Goal: Information Seeking & Learning: Learn about a topic

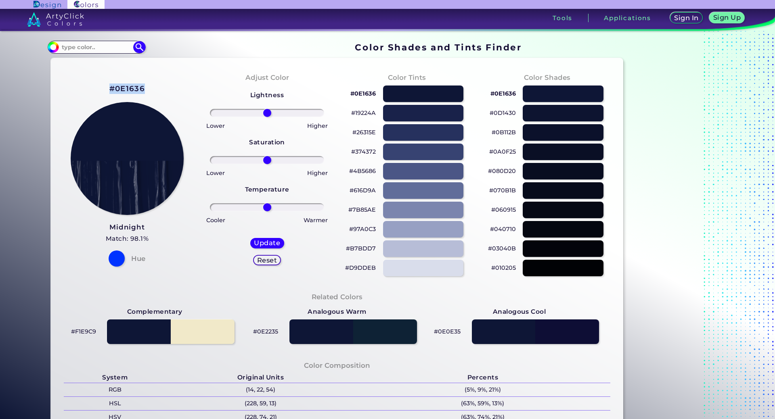
drag, startPoint x: 151, startPoint y: 85, endPoint x: 96, endPoint y: 84, distance: 54.5
click at [96, 84] on div "#0E1636 Midnight Match: 98.1% Hue" at bounding box center [127, 175] width 140 height 220
copy h2 "#0E1636"
click at [414, 92] on div at bounding box center [423, 94] width 81 height 17
click at [527, 93] on div at bounding box center [562, 94] width 81 height 17
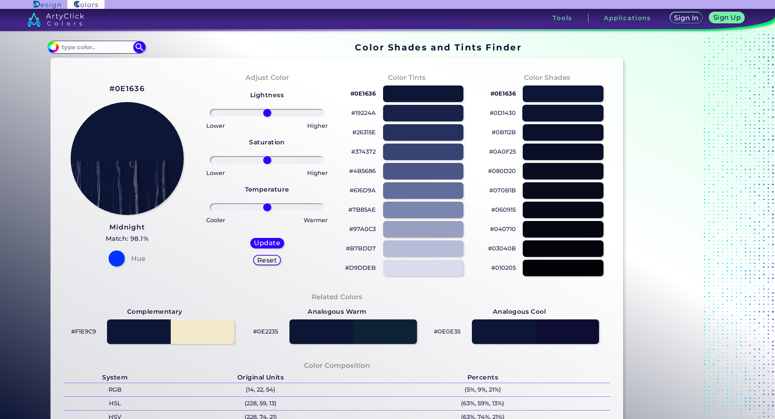
click at [534, 113] on div at bounding box center [562, 113] width 81 height 17
click at [537, 134] on div at bounding box center [562, 132] width 81 height 17
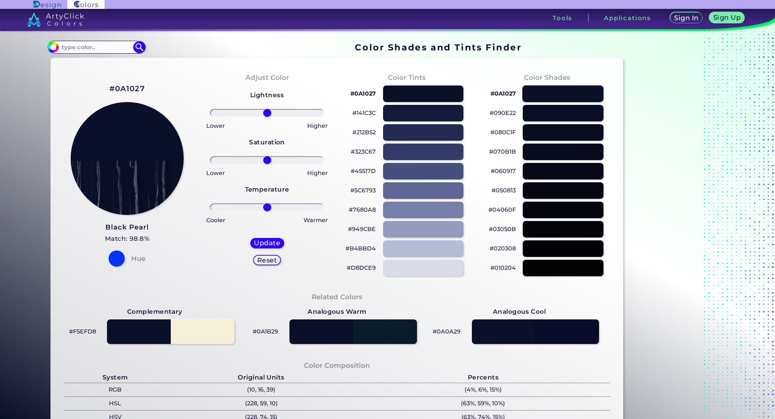
click at [536, 92] on div at bounding box center [562, 94] width 81 height 17
type input "#0a1027"
click at [92, 49] on input at bounding box center [96, 47] width 75 height 11
type input "ultramarine"
click at [89, 76] on p "Ultramarine Blue ◉" at bounding box center [90, 76] width 59 height 15
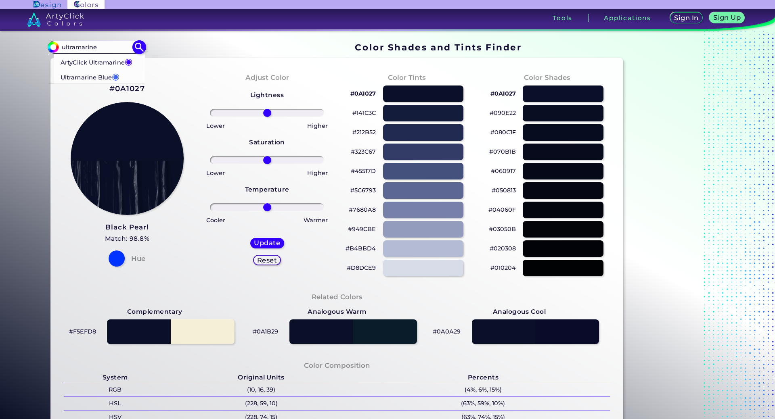
type input "#4166f5"
type input "#4166F5"
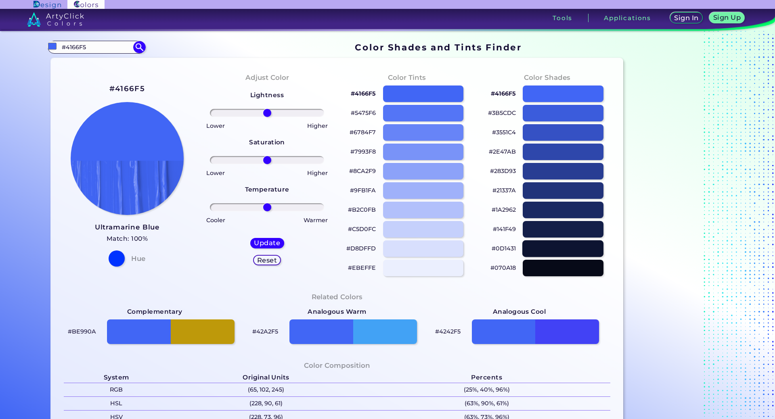
click at [553, 250] on div at bounding box center [562, 249] width 81 height 17
type input "#0d1431"
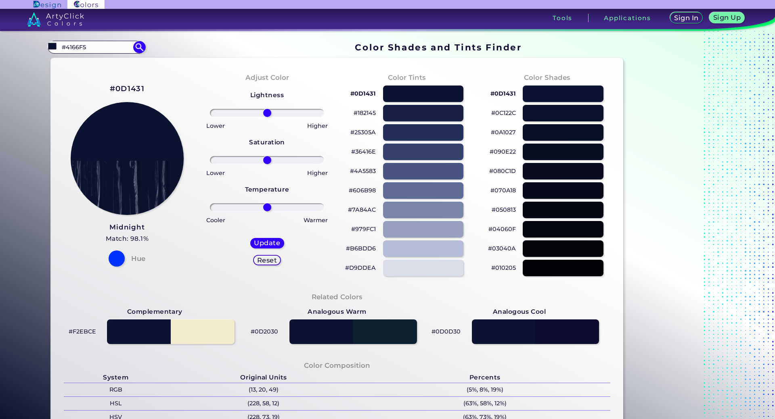
drag, startPoint x: 101, startPoint y: 85, endPoint x: 69, endPoint y: 81, distance: 32.6
click at [69, 81] on div "#0D1431 Midnight Match: 98.1% Hue" at bounding box center [127, 175] width 140 height 220
click at [128, 88] on h2 "#0D1431" at bounding box center [127, 89] width 35 height 10
copy h2 "#"
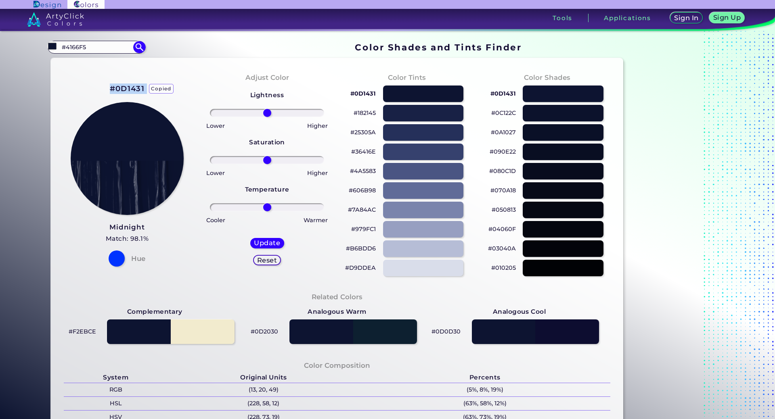
click at [128, 88] on h2 "#0D1431 copied copied" at bounding box center [127, 89] width 35 height 10
copy h2 "#0D1431"
drag, startPoint x: 86, startPoint y: 42, endPoint x: 4, endPoint y: 43, distance: 81.5
click at [4, 43] on section "Color Shades Finder #0d1431 #4166F5 ArtyClick Ultramarine ◉ Ultramarine Blue ◉ …" at bounding box center [387, 225] width 775 height 388
paste input "0D1431<p style="position: absolute; z-index: 10; top: 13px; left: 97px; transfo…"
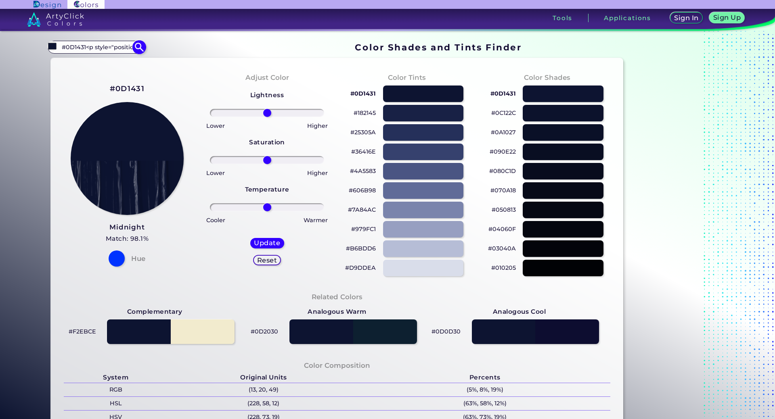
scroll to position [0, 1936]
type input "#0D1431<p style="position: absolute; z-index: 10; top: 13px; left: 97px; transf…"
click at [136, 46] on img at bounding box center [139, 47] width 14 height 14
type input "#000000"
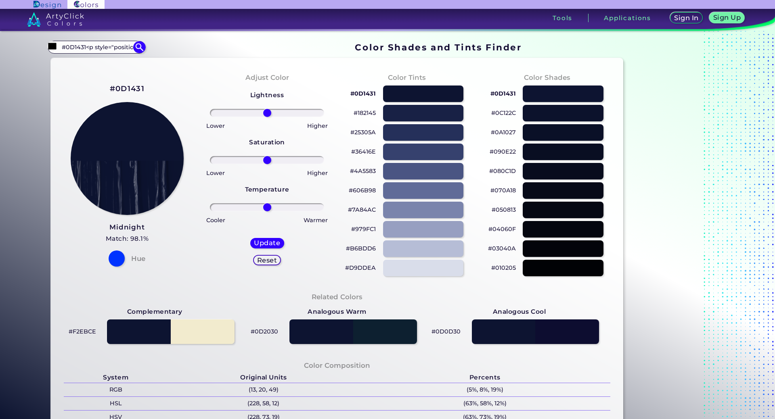
click at [122, 86] on h2 "#0D1431" at bounding box center [127, 89] width 35 height 10
click at [105, 49] on input "#0D1431<p style="position: absolute; z-index: 10; top: 13px; left: 97px; transf…" at bounding box center [96, 47] width 75 height 11
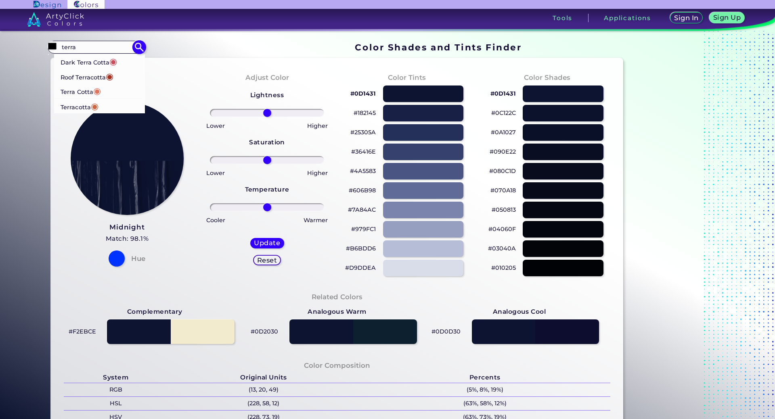
type input "terra"
click at [77, 106] on p "Terracotta ◉" at bounding box center [80, 106] width 38 height 15
type input "#ca6641"
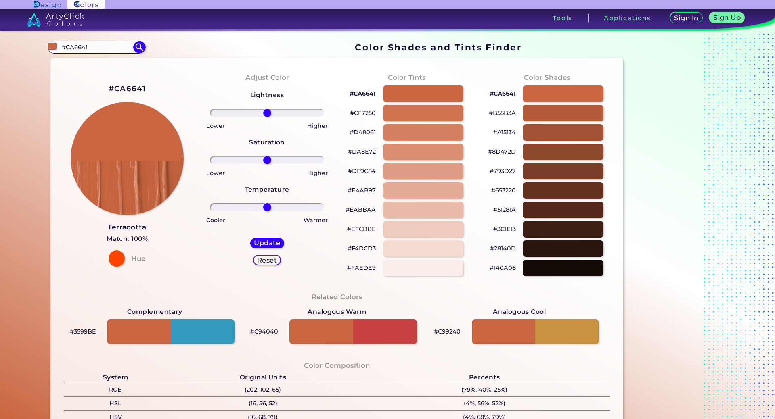
click at [129, 89] on h2 "#CA6641" at bounding box center [127, 89] width 37 height 10
click at [105, 47] on input "#CA6641" at bounding box center [96, 47] width 75 height 11
drag, startPoint x: 90, startPoint y: 47, endPoint x: -2, endPoint y: 48, distance: 92.4
click at [0, 48] on html "Sign In Sign Up My Profile My Details Color Palettes Sign Out Tools Application…" at bounding box center [387, 209] width 775 height 419
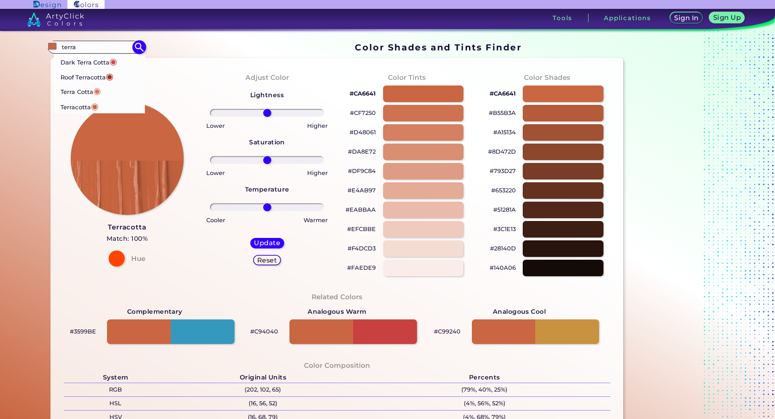
type input "terra"
click at [82, 63] on p "Dark Terra Cotta ◉" at bounding box center [89, 61] width 57 height 15
type input "#cc4e5c"
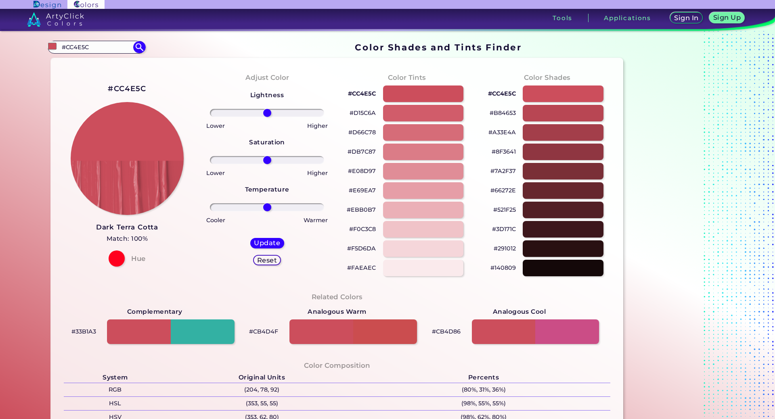
drag, startPoint x: 98, startPoint y: 47, endPoint x: 20, endPoint y: 42, distance: 77.7
click at [21, 42] on section "Color Shades Finder #cc4e5c #CC4E5C Dark Terra Cotta ◉ Roof Terracotta ◉ Terra …" at bounding box center [387, 225] width 775 height 388
type input "terra"
click at [84, 107] on p "Terracotta ◉" at bounding box center [80, 106] width 38 height 15
type input "#ca6641"
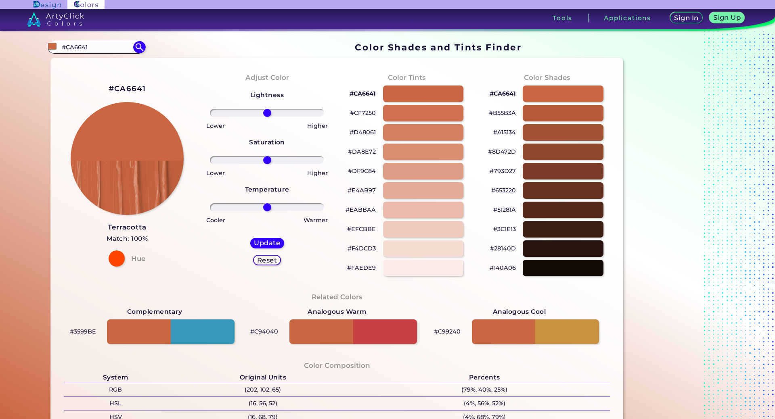
click at [123, 86] on h2 "#CA6641" at bounding box center [127, 89] width 37 height 10
drag, startPoint x: 105, startPoint y: 46, endPoint x: -10, endPoint y: 47, distance: 114.2
click at [0, 47] on html "Sign In Sign Up My Profile My Details Color Palettes Sign Out Tools Application…" at bounding box center [387, 209] width 775 height 419
type input "terra"
click at [554, 145] on div at bounding box center [562, 152] width 81 height 17
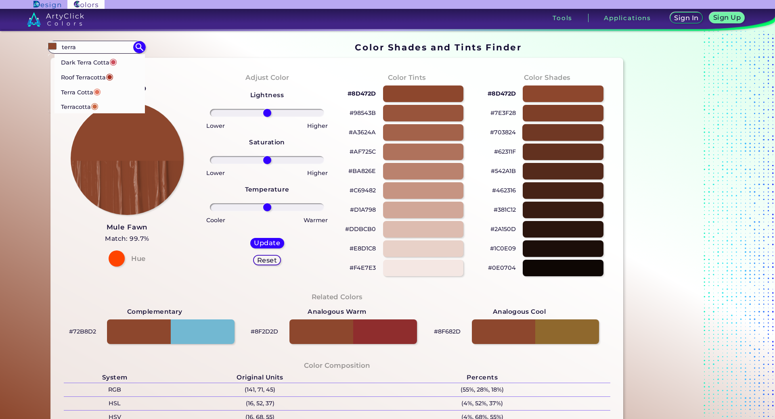
click at [553, 135] on div at bounding box center [562, 132] width 81 height 17
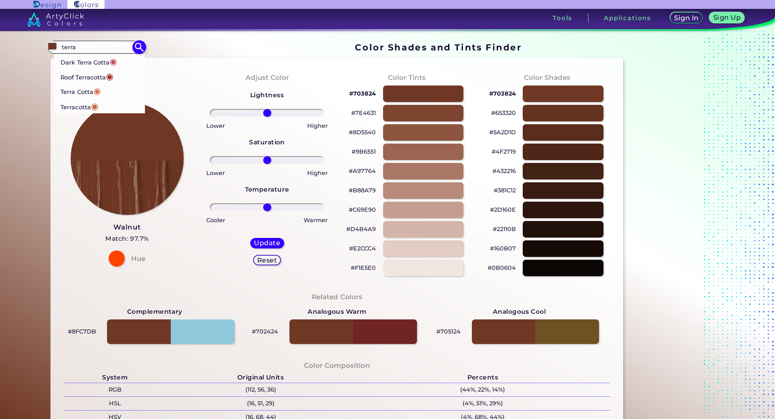
click at [85, 80] on p "Roof Terracotta ◉" at bounding box center [87, 76] width 53 height 15
type input "#a62f20"
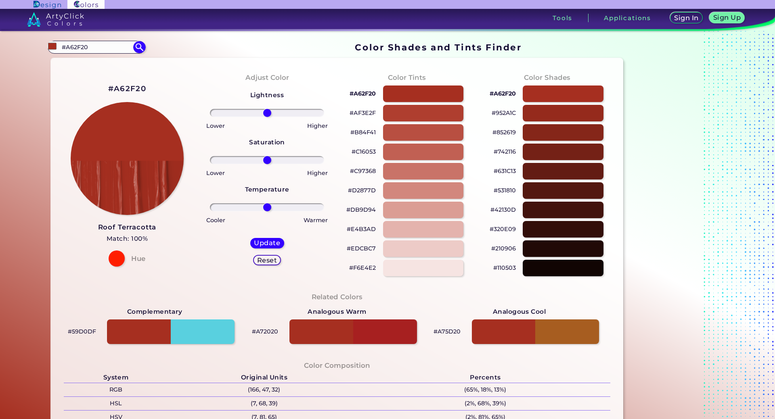
drag, startPoint x: 89, startPoint y: 45, endPoint x: 41, endPoint y: 45, distance: 47.6
click at [43, 45] on div "Color Shades Finder #a62f20 #A62F20 Dark Terra Cotta ◉ Roof Terracotta ◉ Terra …" at bounding box center [387, 329] width 726 height 597
type input "terra"
click at [80, 91] on p "Terra Cotta ◉" at bounding box center [81, 91] width 40 height 15
type input "#e2725b"
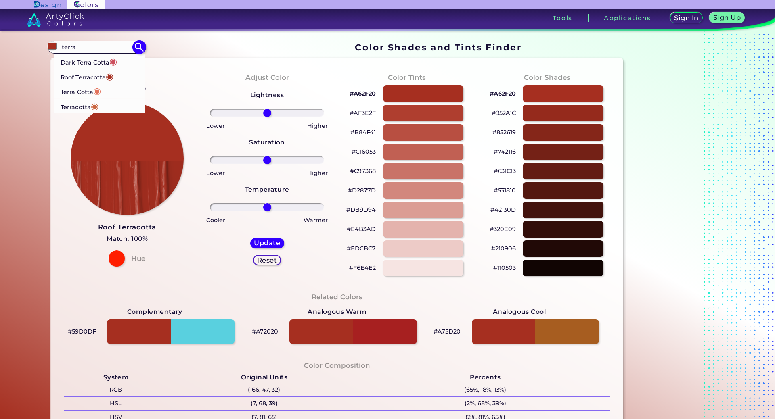
type input "#E2725B"
